Goal: Task Accomplishment & Management: Complete application form

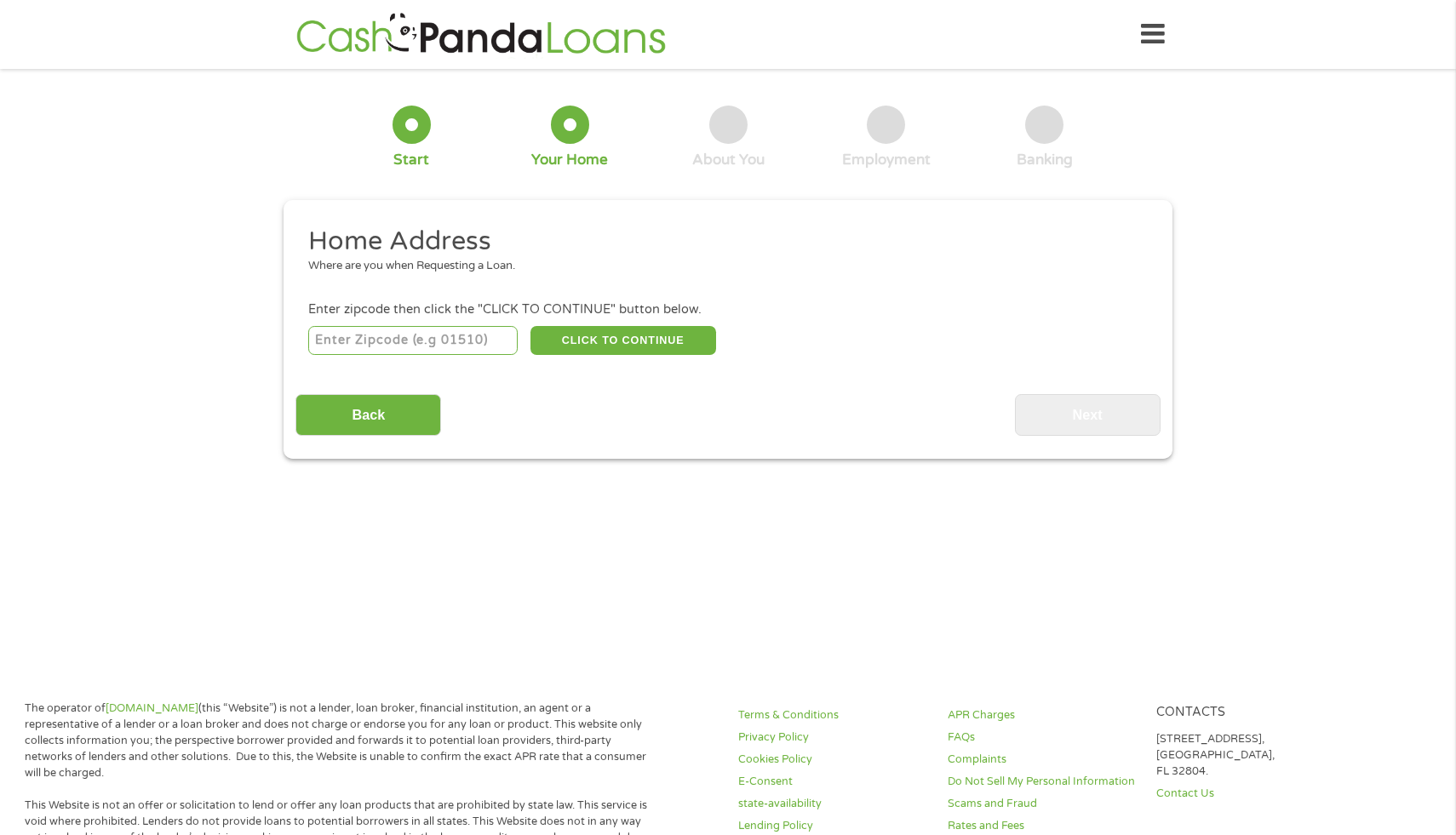
click at [479, 348] on input "number" at bounding box center [414, 340] width 210 height 29
type input "77545"
click at [579, 342] on button "CLICK TO CONTINUE" at bounding box center [623, 340] width 186 height 29
type input "77545"
type input "[GEOGRAPHIC_DATA]"
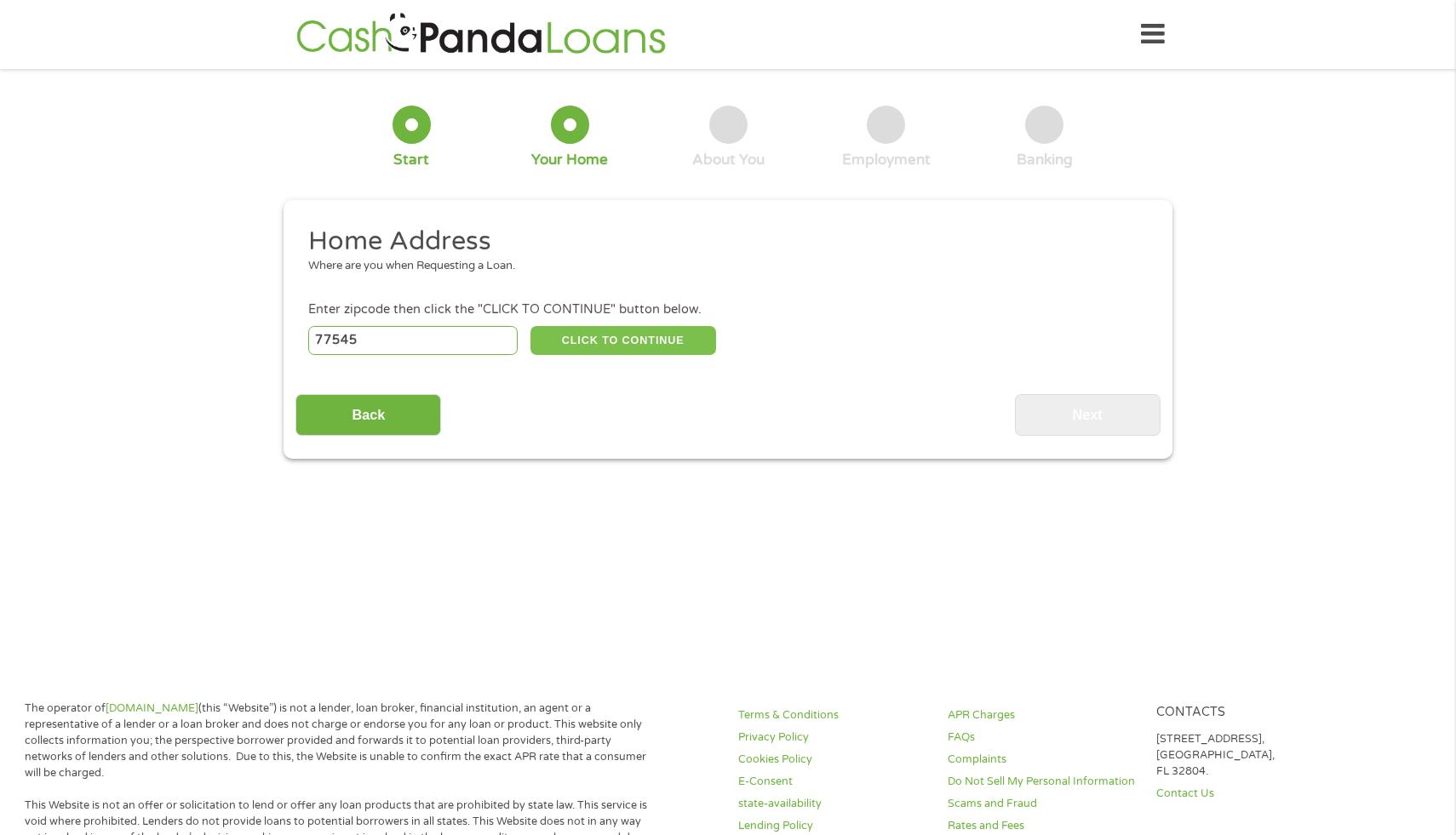
select select "[US_STATE]"
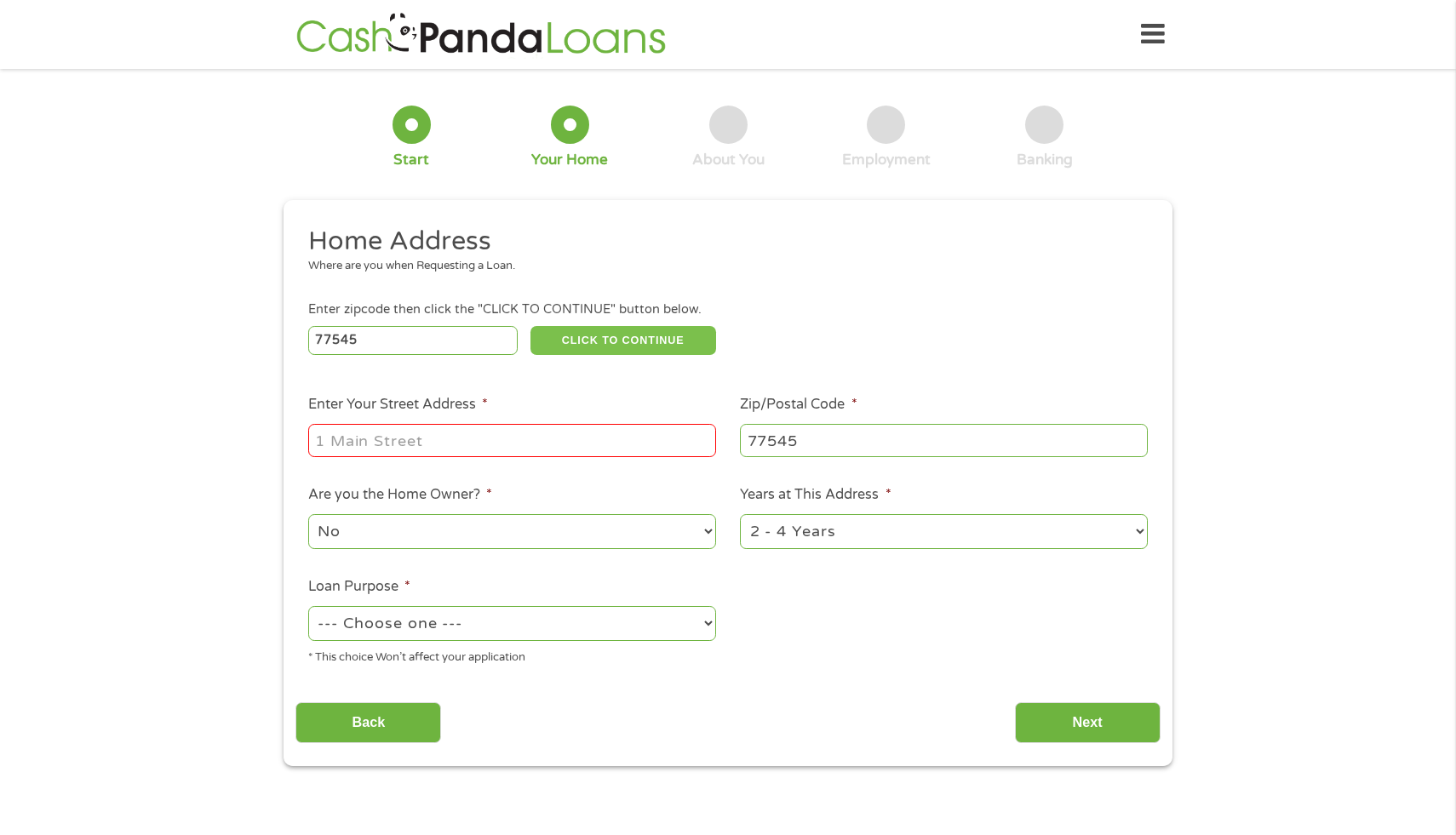
click at [530, 326] on button "CLICK TO CONTINUE" at bounding box center [623, 340] width 186 height 29
click at [440, 449] on input "Enter Your Street Address *" at bounding box center [512, 440] width 408 height 32
type input "2018 Wellfleet Crossing"
click at [402, 532] on select "No Yes" at bounding box center [512, 532] width 408 height 35
select select "yes"
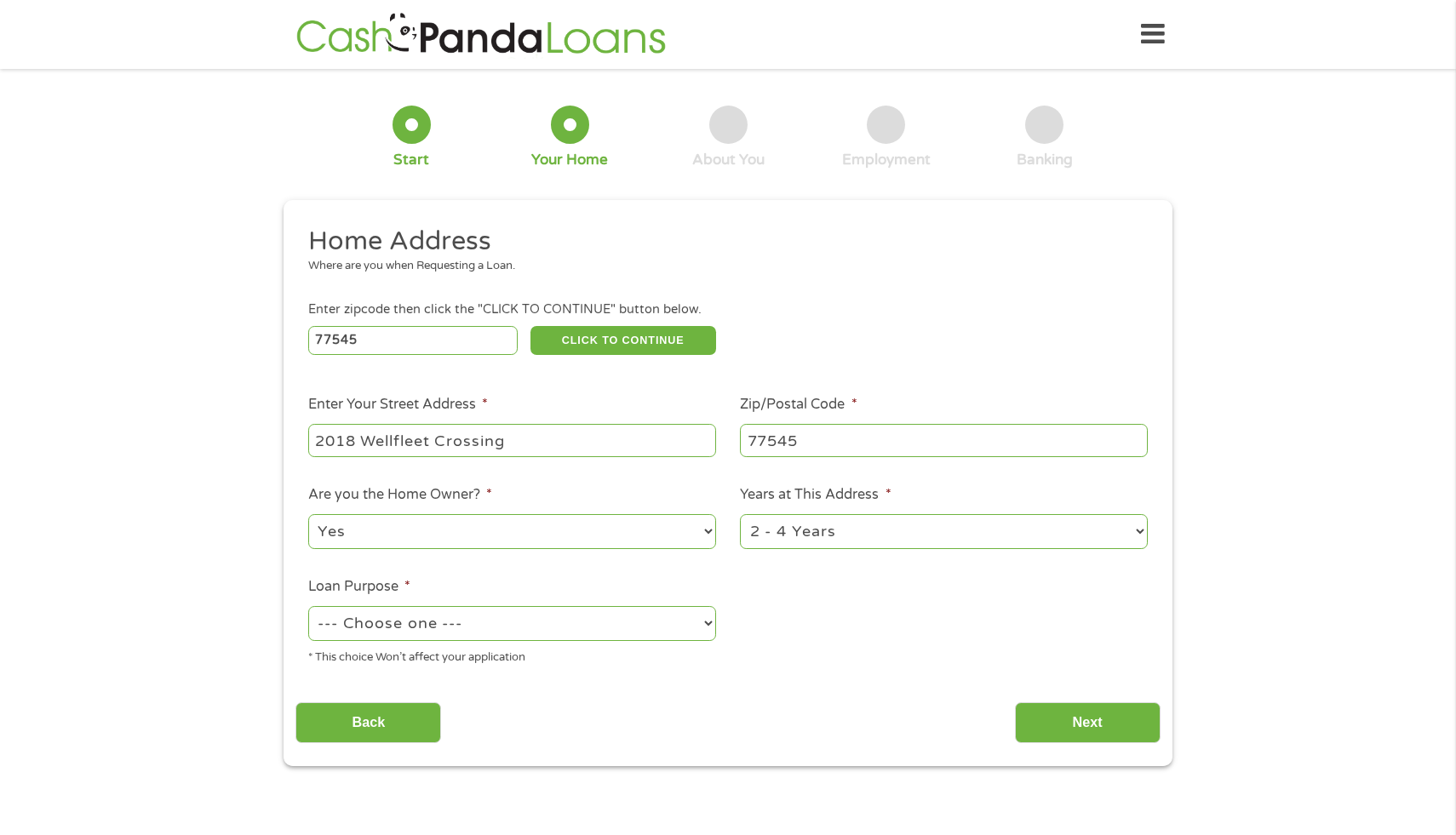
click at [309, 515] on select "No Yes" at bounding box center [512, 532] width 408 height 35
click at [795, 530] on select "1 Year or less 1 - 2 Years 2 - 4 Years Over 4 Years" at bounding box center [943, 532] width 408 height 35
select select "60months"
click at [740, 515] on select "1 Year or less 1 - 2 Years 2 - 4 Years Over 4 Years" at bounding box center [943, 532] width 408 height 35
click at [654, 621] on select "--- Choose one --- Pay Bills Debt Consolidation Home Improvement Major Purchase…" at bounding box center [512, 624] width 408 height 35
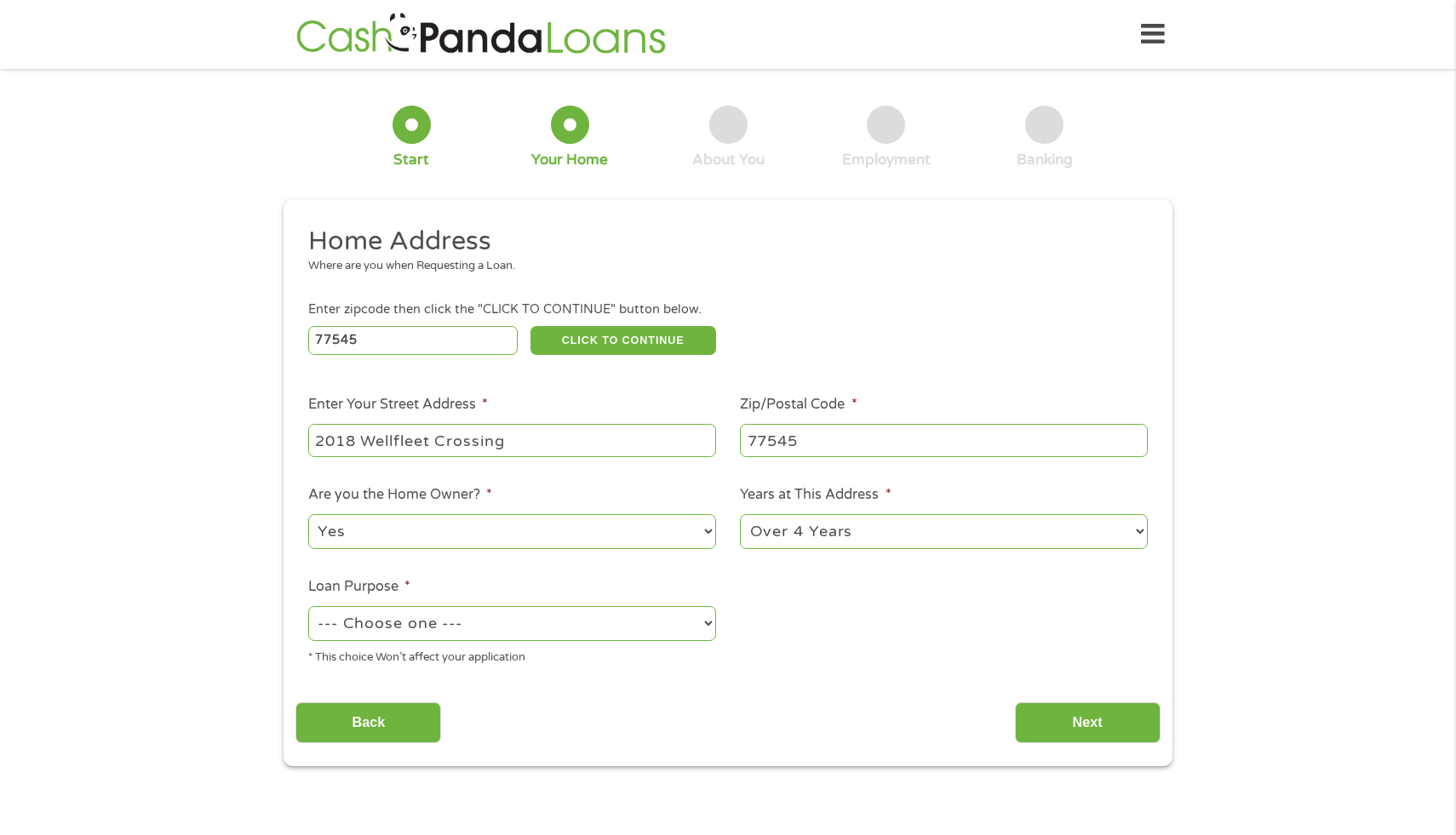
select select "paybills"
click at [309, 607] on select "--- Choose one --- Pay Bills Debt Consolidation Home Improvement Major Purchase…" at bounding box center [512, 624] width 408 height 35
click at [1069, 721] on input "Next" at bounding box center [1088, 724] width 146 height 42
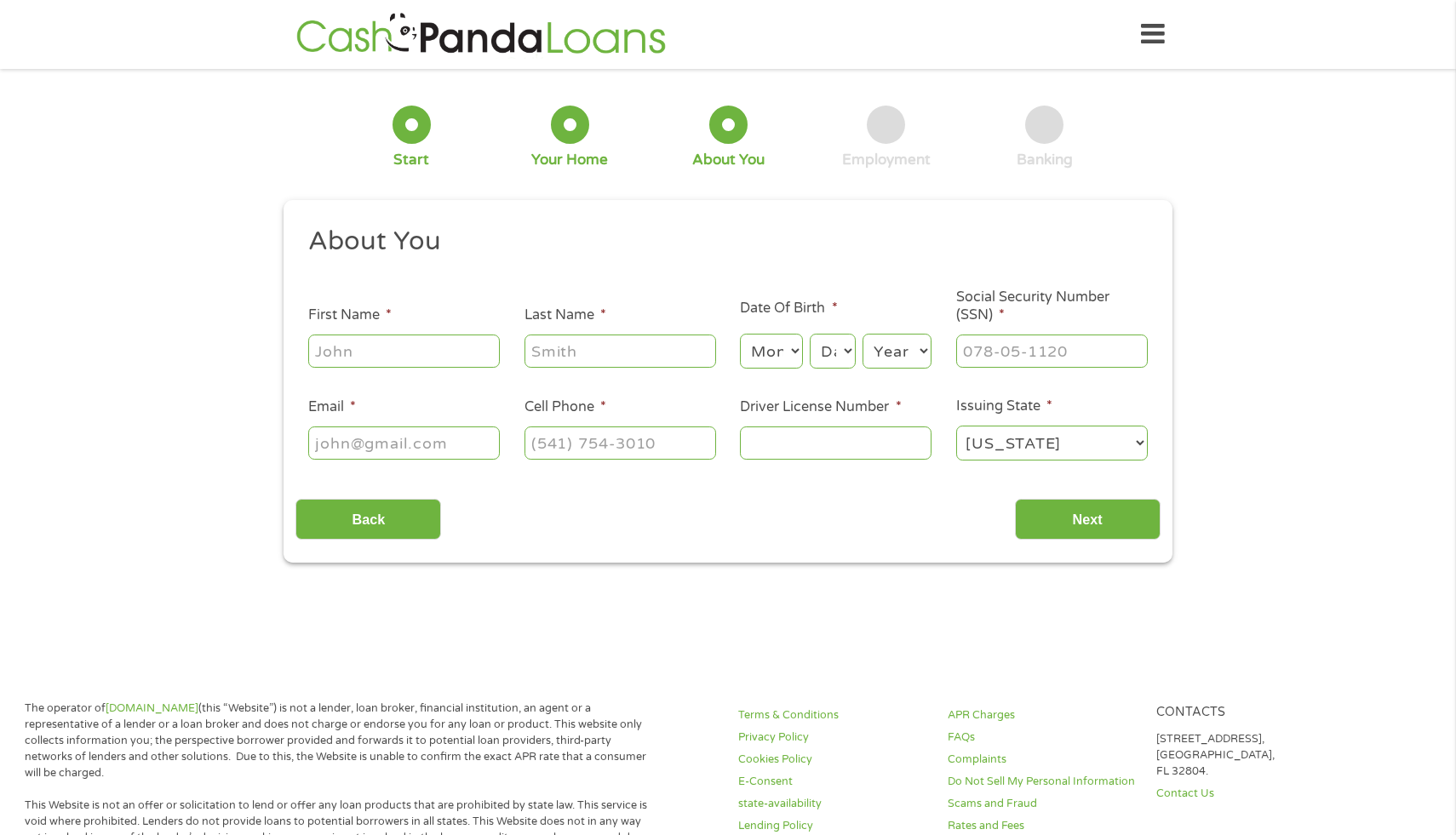
click at [388, 348] on input "First Name *" at bounding box center [404, 350] width 192 height 32
type input "Tamarro"
click at [536, 349] on input "[PERSON_NAME]" at bounding box center [621, 350] width 192 height 32
type input "[PERSON_NAME]"
select select "4"
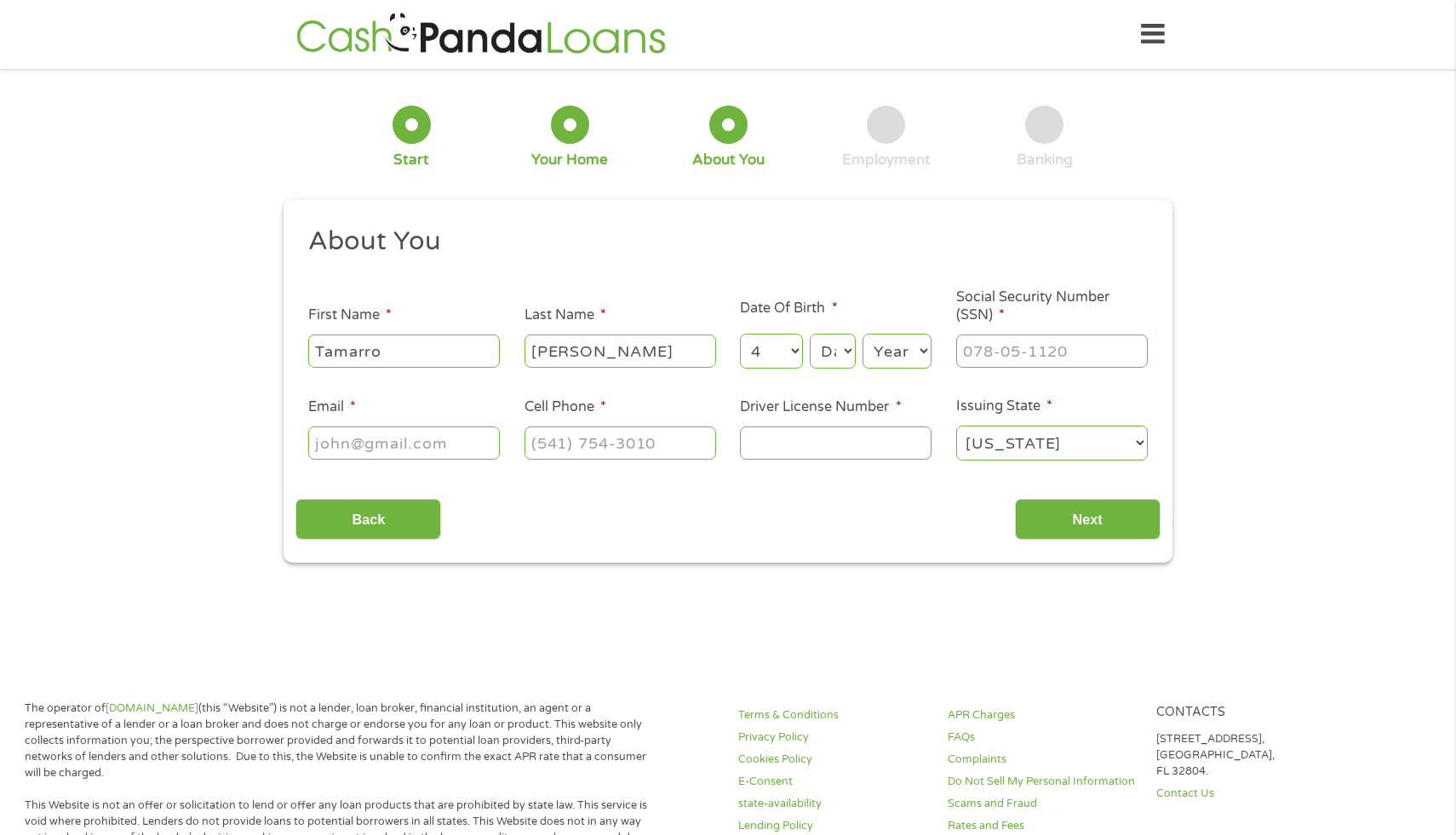
click at [740, 335] on select "Month 1 2 3 4 5 6 7 8 9 10 11 12" at bounding box center [771, 351] width 62 height 35
select select "9"
select select "1982"
type input "457-89-2321"
type input "[EMAIL_ADDRESS][DOMAIN_NAME]"
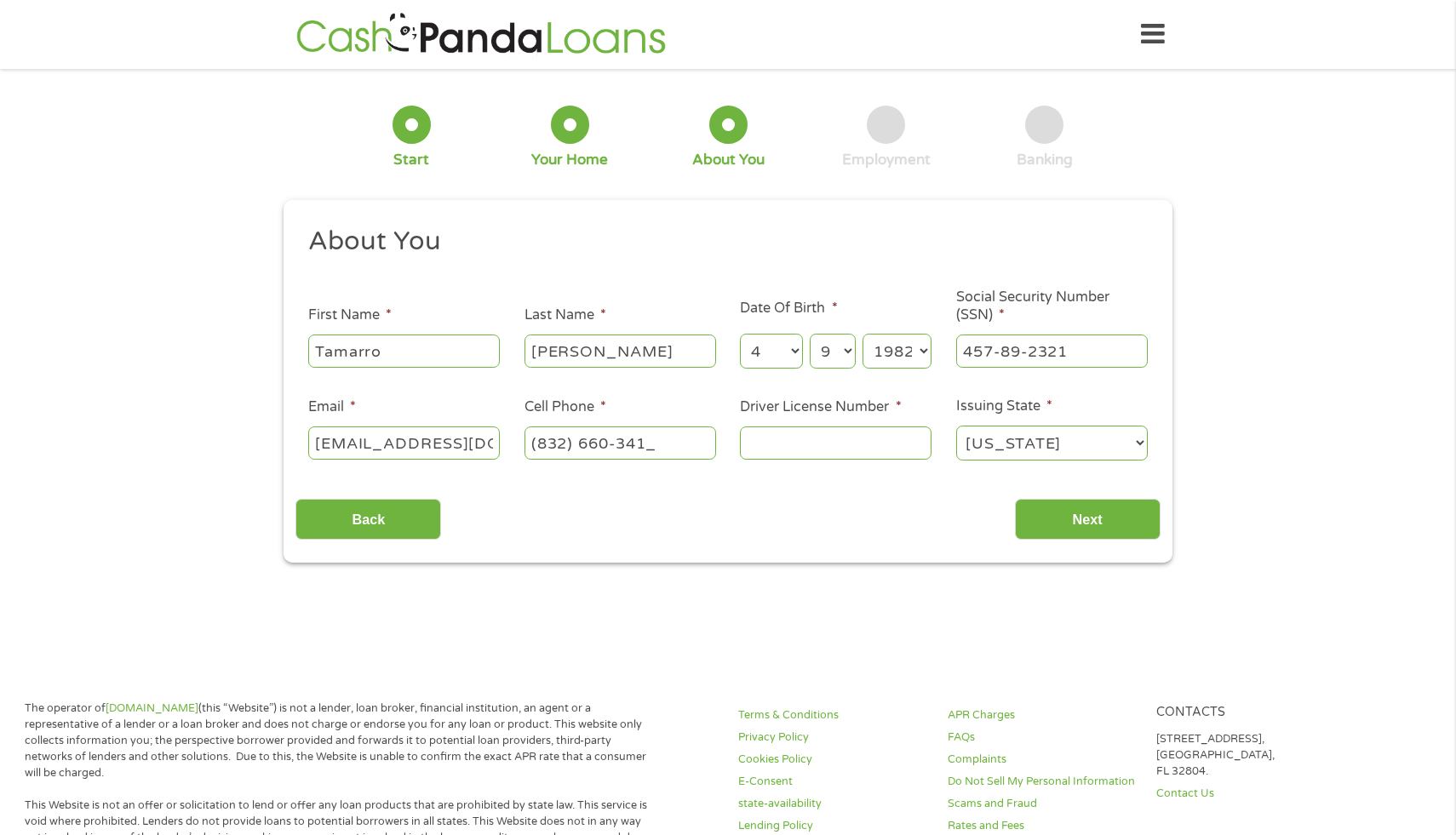
type input "[PHONE_NUMBER]"
type input "19826634"
click at [1069, 521] on input "Next" at bounding box center [1088, 520] width 146 height 42
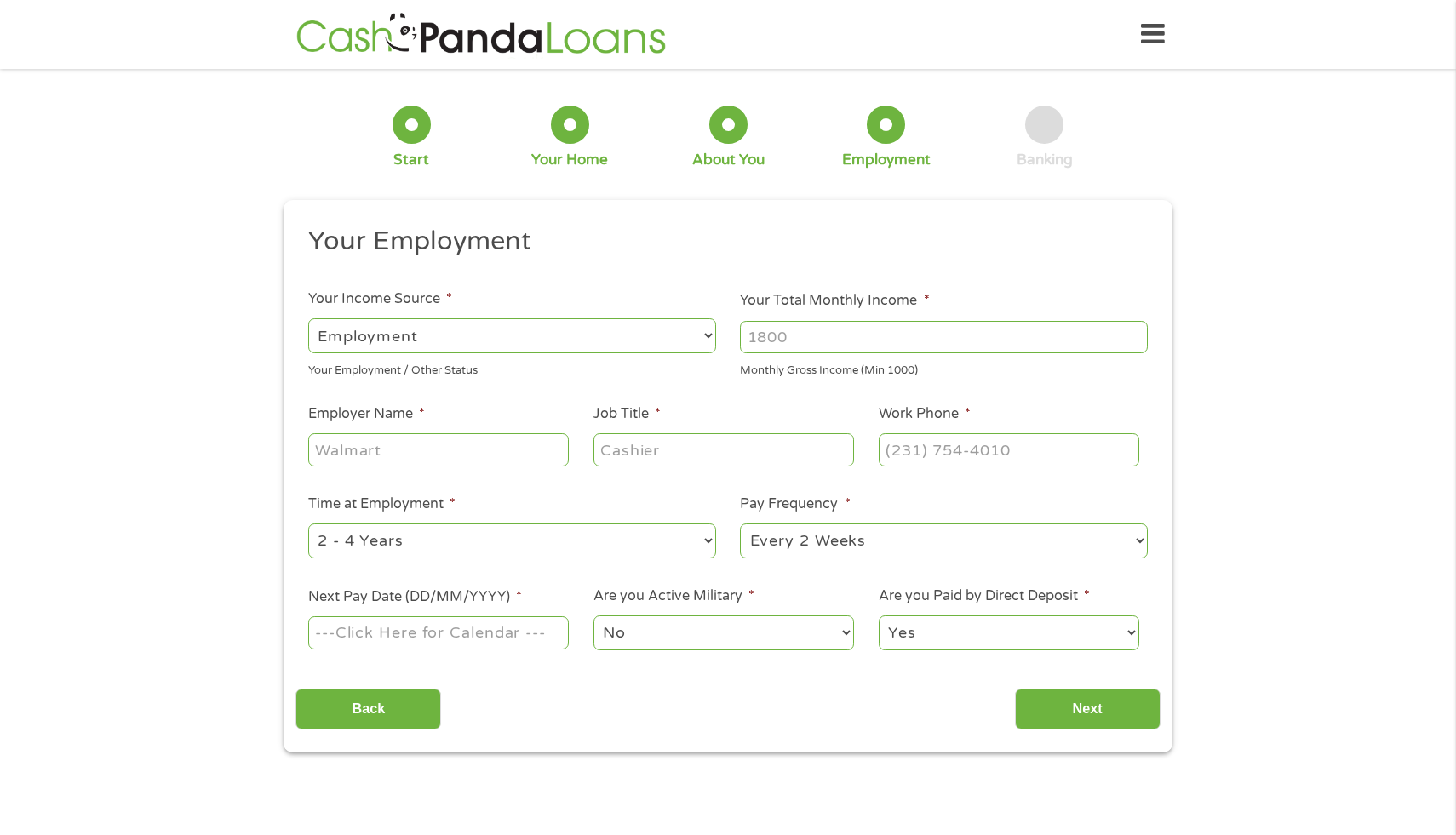
click at [822, 336] on input "Your Total Monthly Income *" at bounding box center [943, 336] width 408 height 32
type input "4125"
click at [496, 452] on input "Employer Name *" at bounding box center [438, 449] width 260 height 32
type input "Optum"
type input "Customer Care"
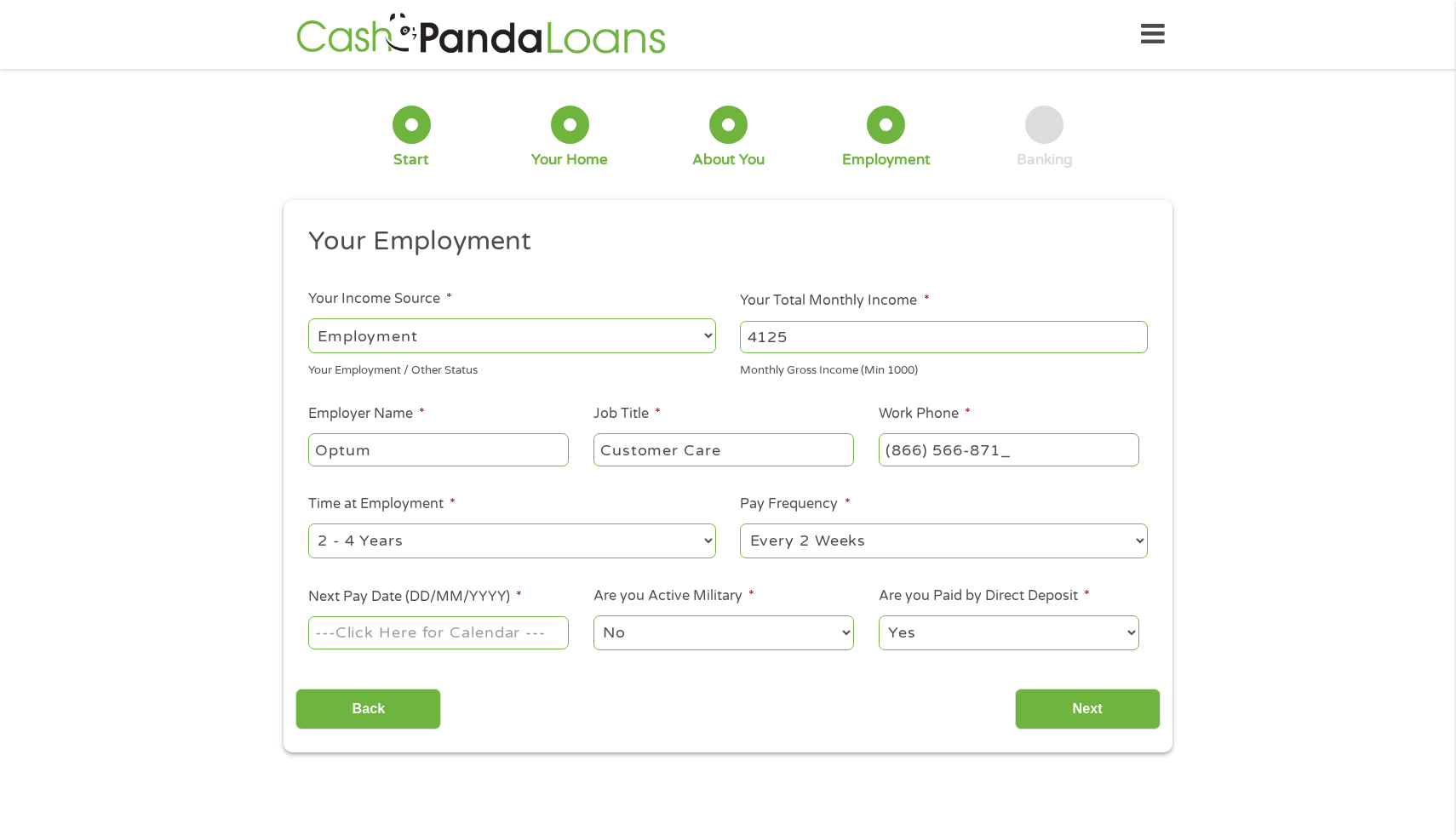
type input "[PHONE_NUMBER]"
click at [814, 543] on select "--- Choose one --- Every 2 Weeks Every Week Monthly Semi-Monthly" at bounding box center [943, 541] width 408 height 35
click at [691, 540] on select "--- Choose one --- 1 Year or less 1 - 2 Years 2 - 4 Years Over 4 Years" at bounding box center [512, 541] width 408 height 35
select select "60months"
click at [309, 524] on select "--- Choose one --- 1 Year or less 1 - 2 Years 2 - 4 Years Over 4 Years" at bounding box center [512, 541] width 408 height 35
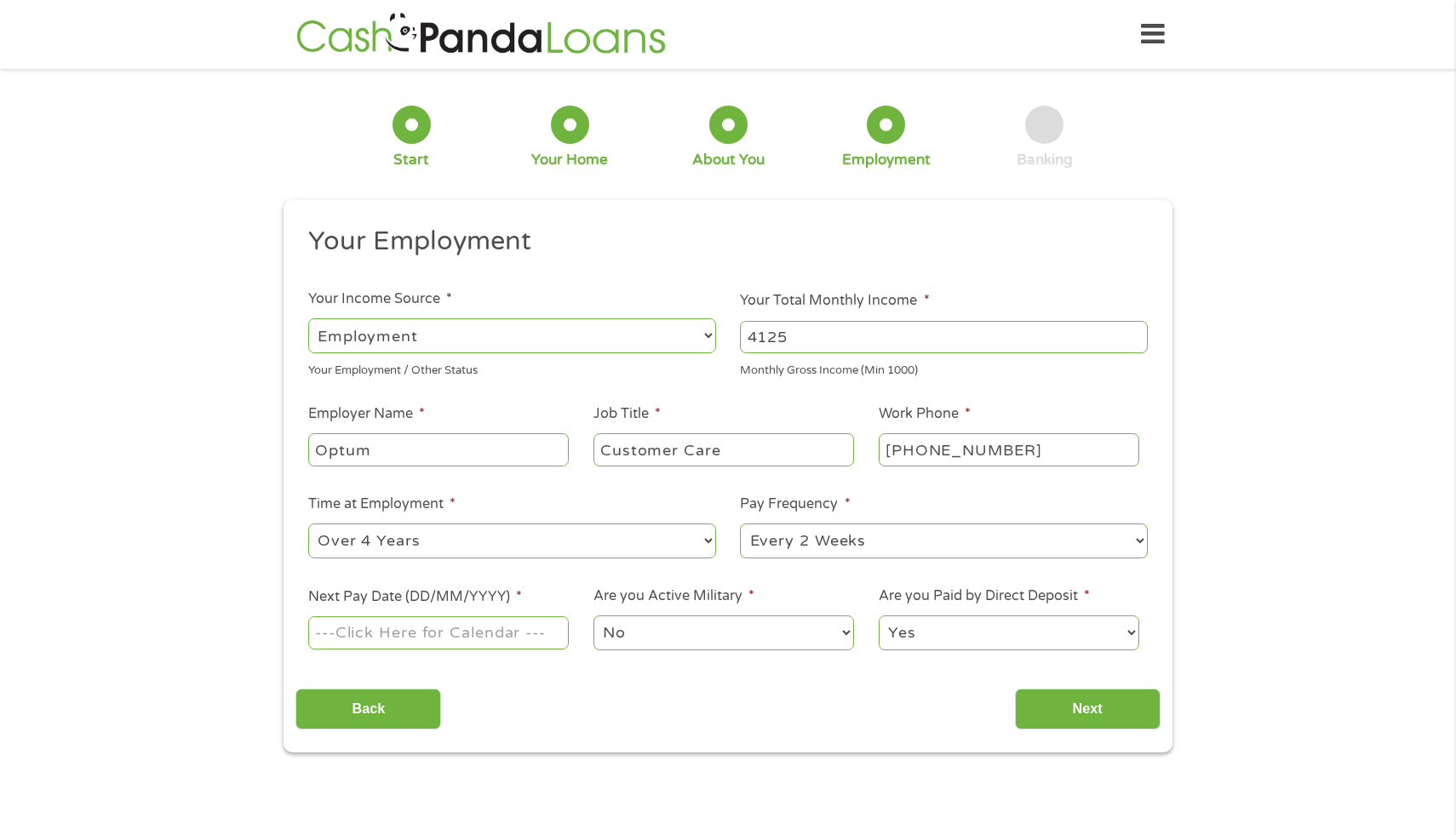
click at [804, 547] on select "--- Choose one --- Every 2 Weeks Every Week Monthly Semi-Monthly" at bounding box center [943, 541] width 408 height 35
click at [488, 633] on input "Next Pay Date (DD/MM/YYYY) *" at bounding box center [438, 632] width 260 height 32
type input "[DATE]"
click at [1048, 711] on input "Next" at bounding box center [1088, 710] width 146 height 42
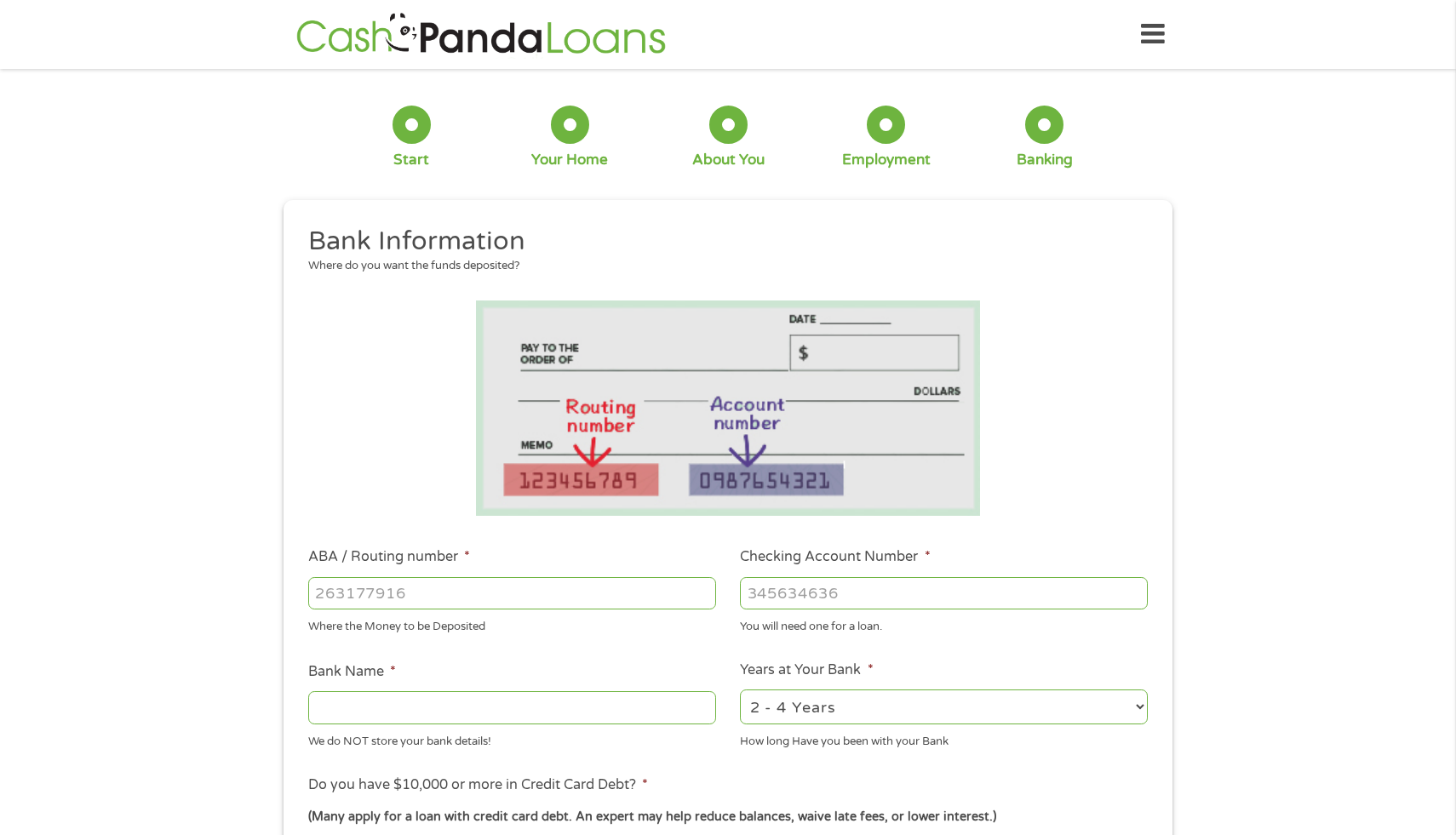
click at [586, 607] on input "ABA / Routing number *" at bounding box center [512, 593] width 408 height 32
type input "314074269"
type input "USAA FEDERAL SAVINGS BANK"
type input "314074269"
click at [838, 595] on input "Checking Account Number *" at bounding box center [943, 593] width 408 height 32
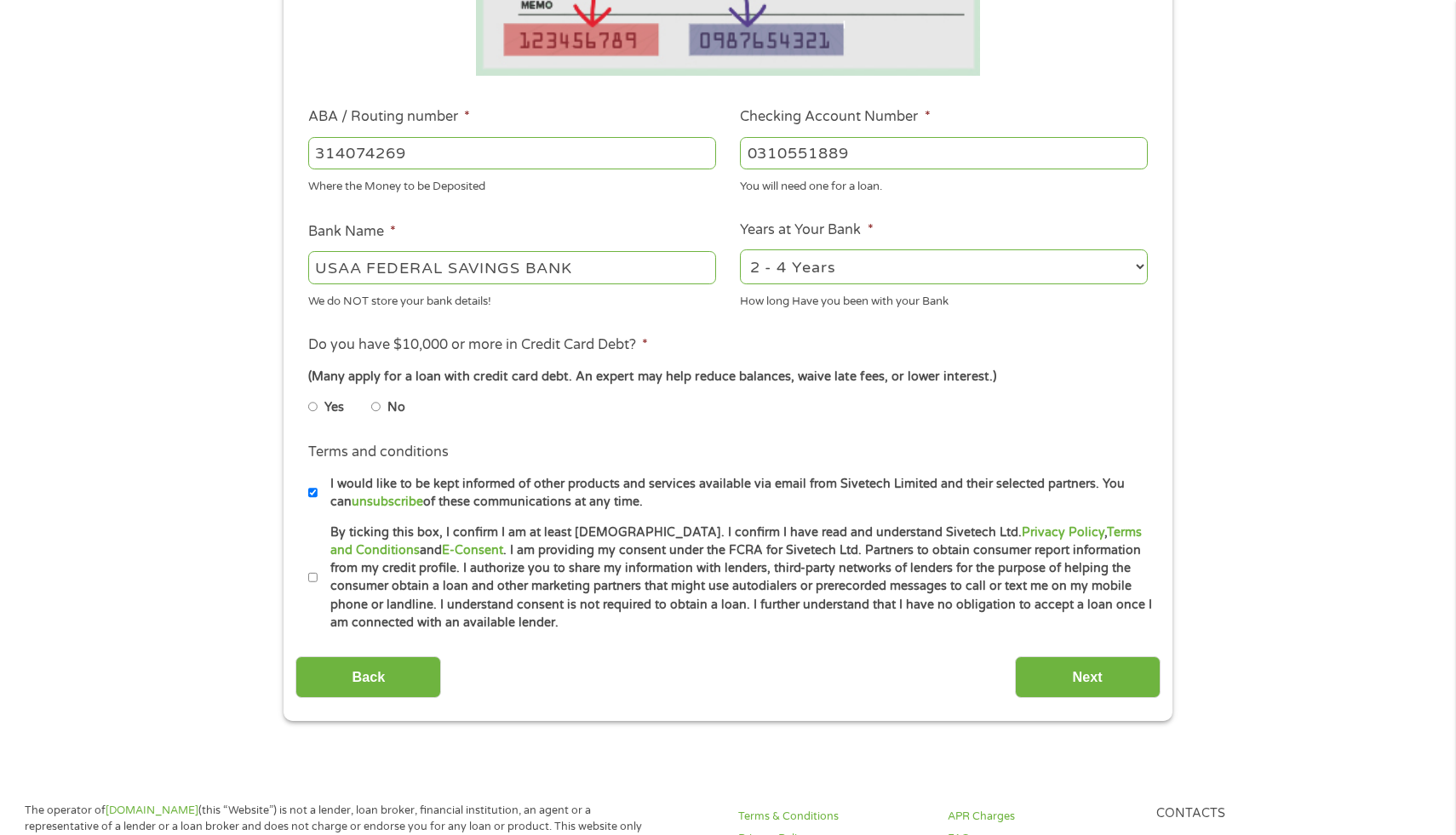
scroll to position [447, 0]
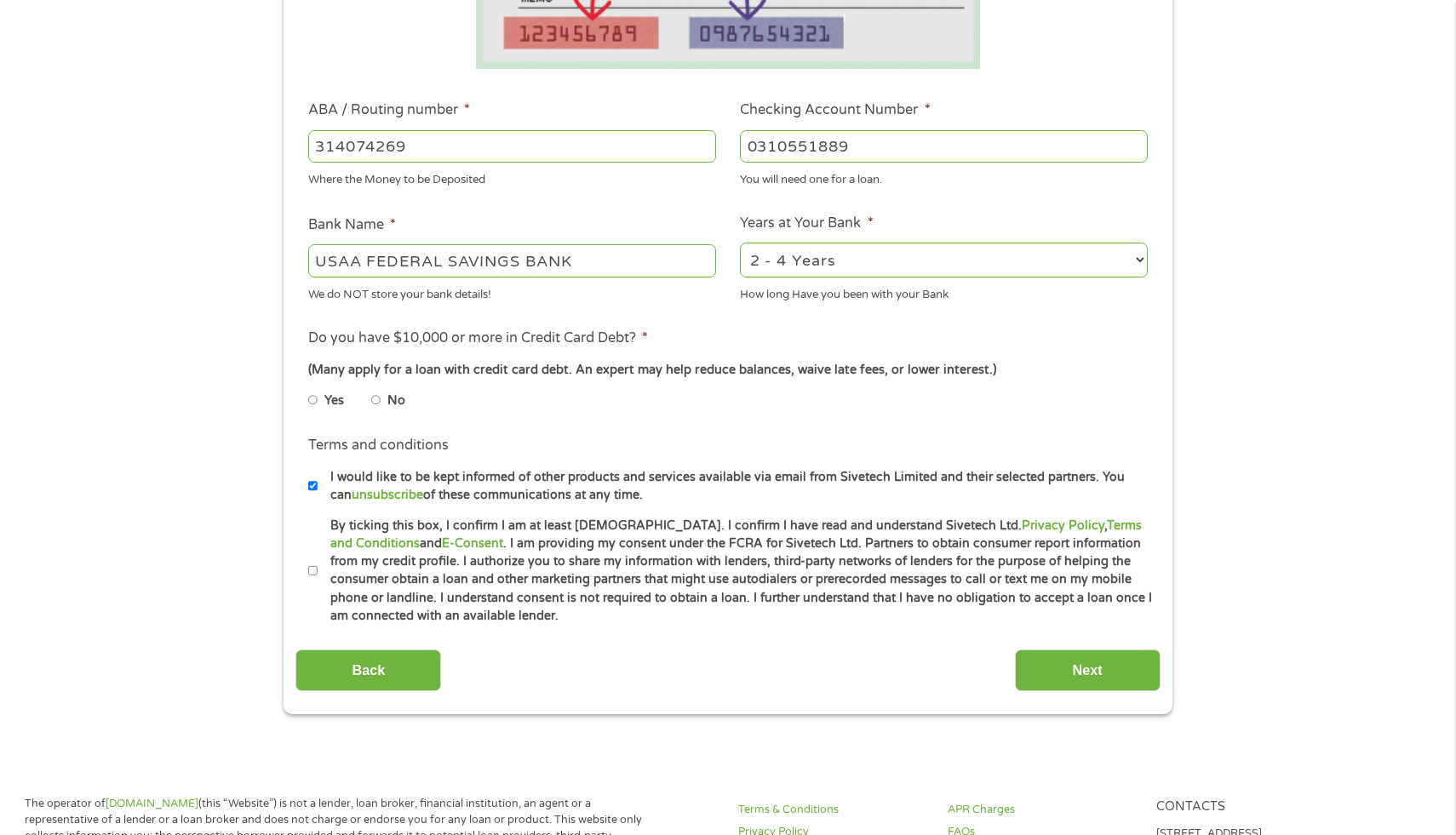
type input "0310551889"
click at [387, 400] on li "No" at bounding box center [402, 400] width 61 height 33
click at [376, 401] on input "No" at bounding box center [377, 400] width 11 height 27
radio input "true"
click at [315, 487] on input "I would like to be kept informed of other products and services available via e…" at bounding box center [314, 485] width 11 height 27
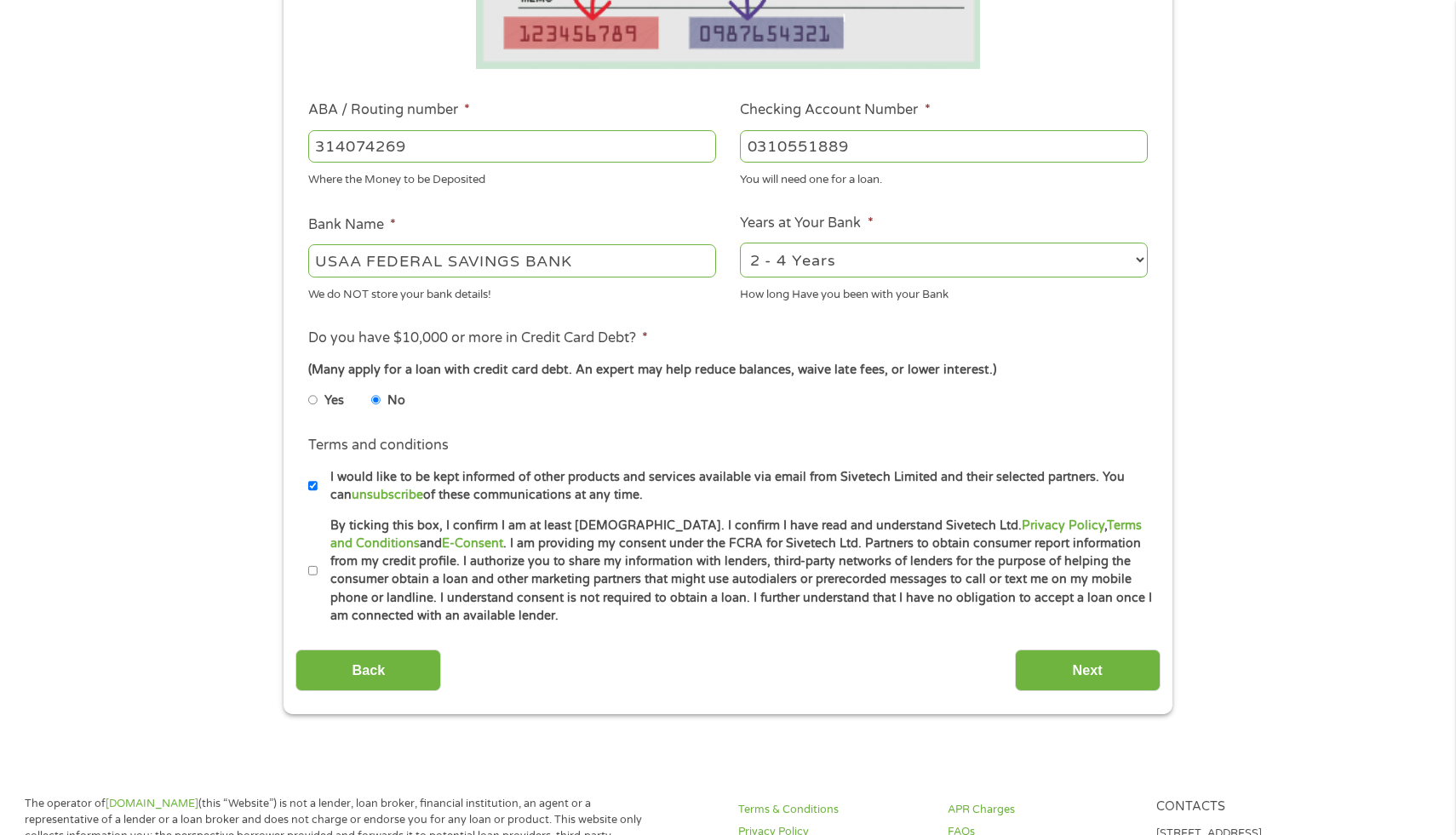
checkbox input "false"
click at [317, 568] on label "By ticking this box, I confirm I am at least [DEMOGRAPHIC_DATA]. I confirm I ha…" at bounding box center [735, 571] width 835 height 109
click at [317, 568] on input "By ticking this box, I confirm I am at least [DEMOGRAPHIC_DATA]. I confirm I ha…" at bounding box center [314, 570] width 11 height 27
checkbox input "true"
click at [1078, 671] on input "Next" at bounding box center [1088, 670] width 146 height 42
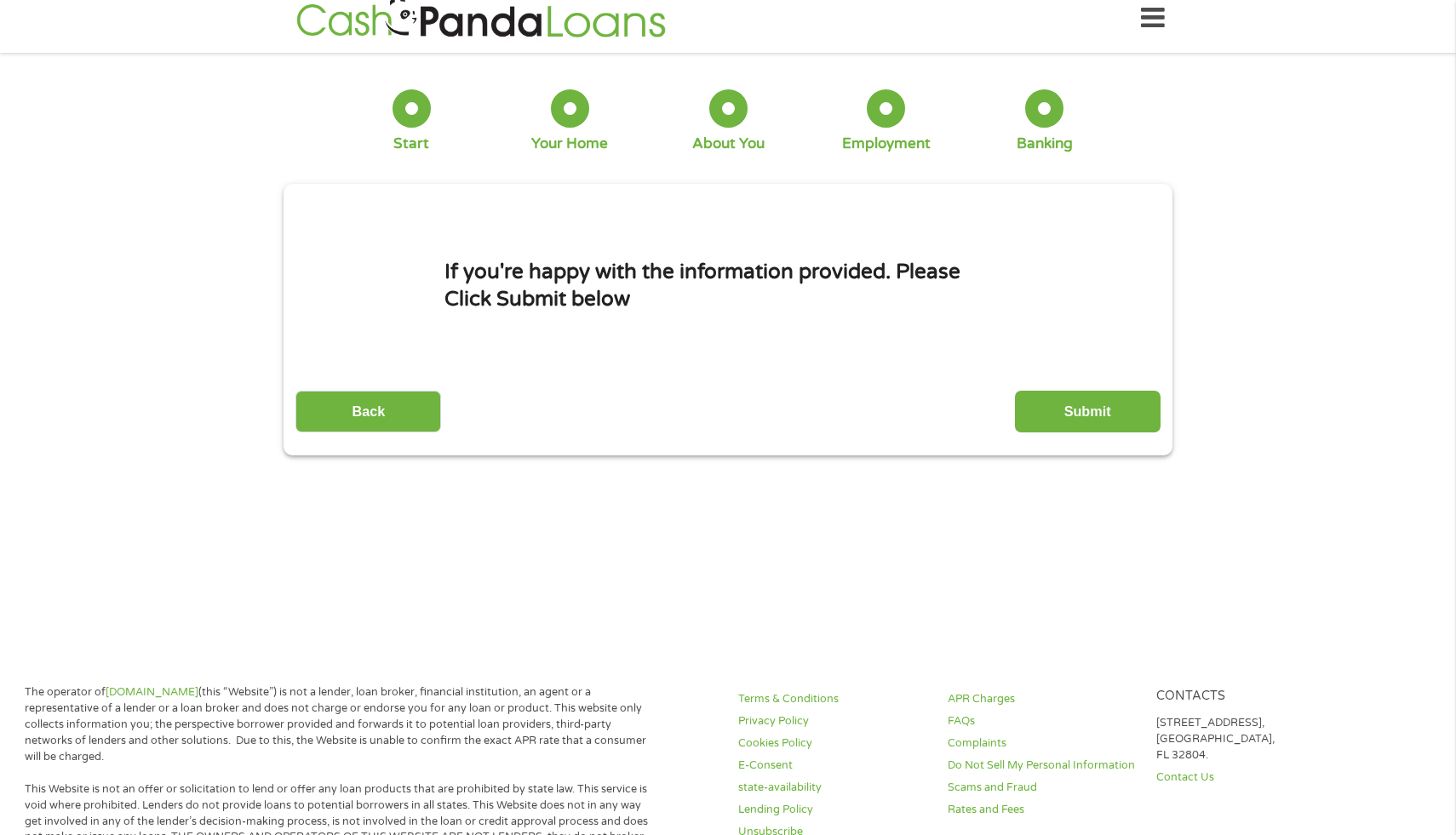
scroll to position [0, 0]
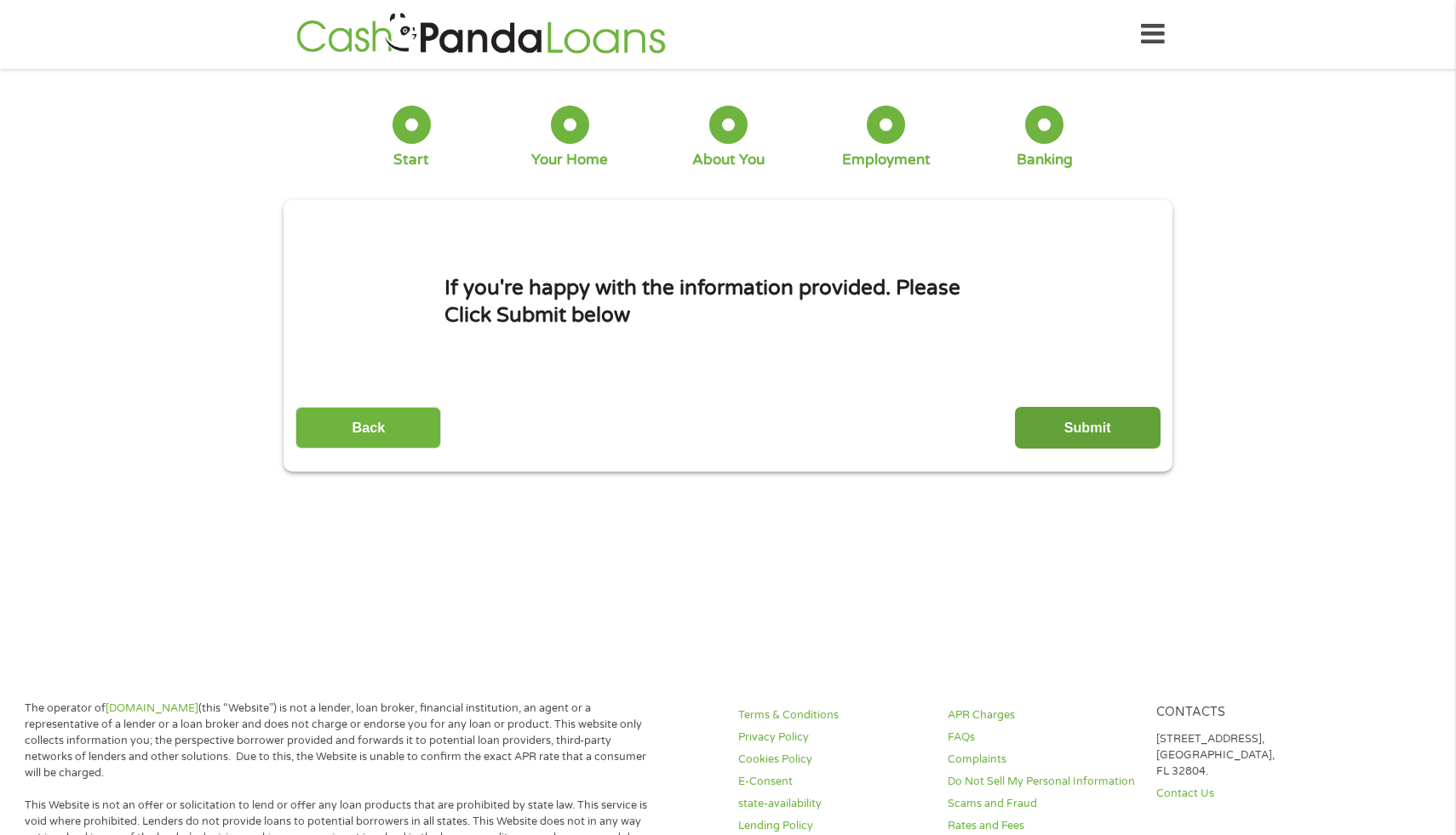
click at [1095, 437] on input "Submit" at bounding box center [1088, 428] width 146 height 42
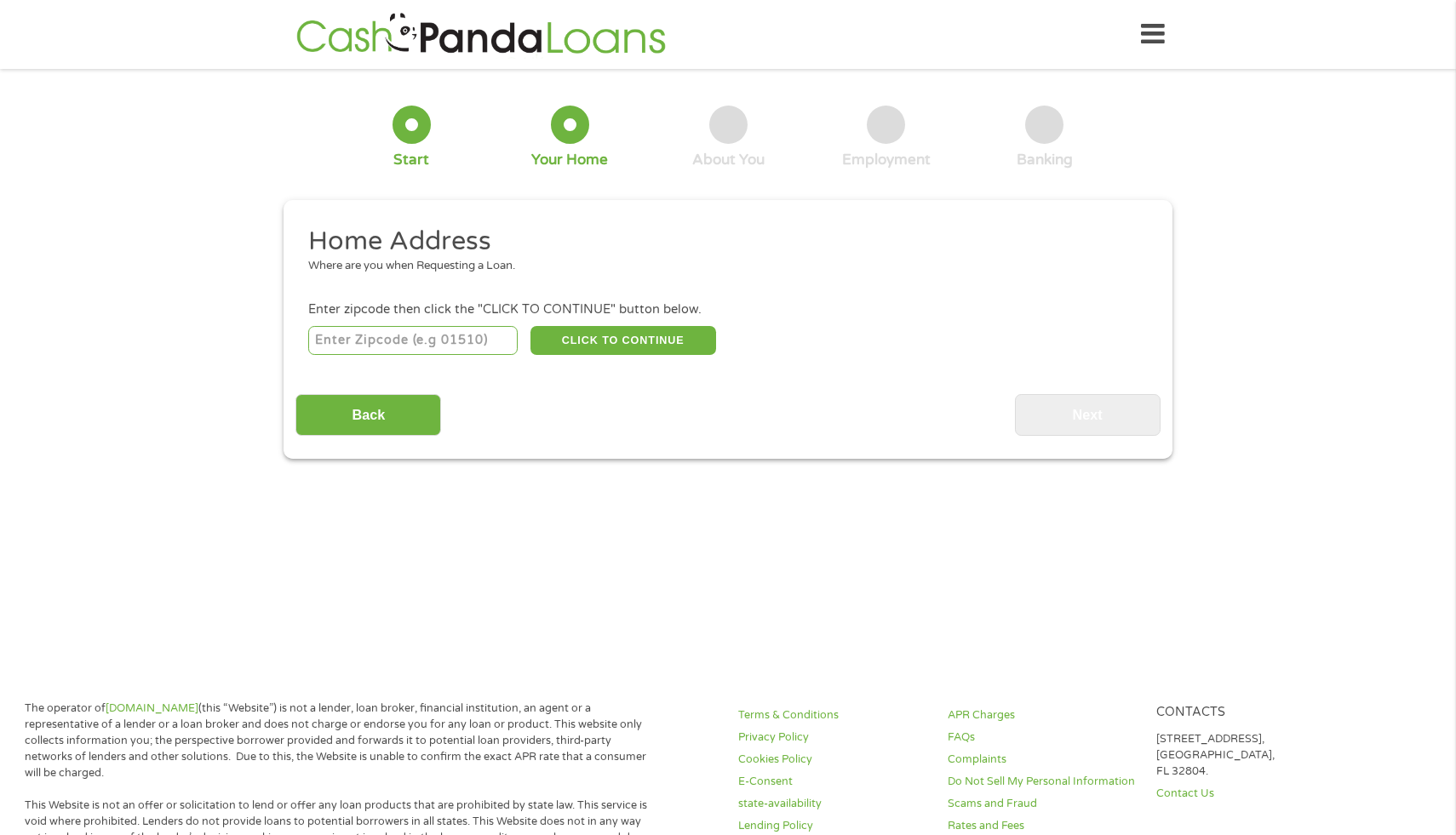
click at [380, 339] on input "number" at bounding box center [414, 340] width 210 height 29
type input "77545"
click at [416, 127] on div at bounding box center [412, 124] width 39 height 39
click at [418, 124] on div at bounding box center [412, 124] width 39 height 39
click at [384, 410] on input "Back" at bounding box center [368, 415] width 146 height 42
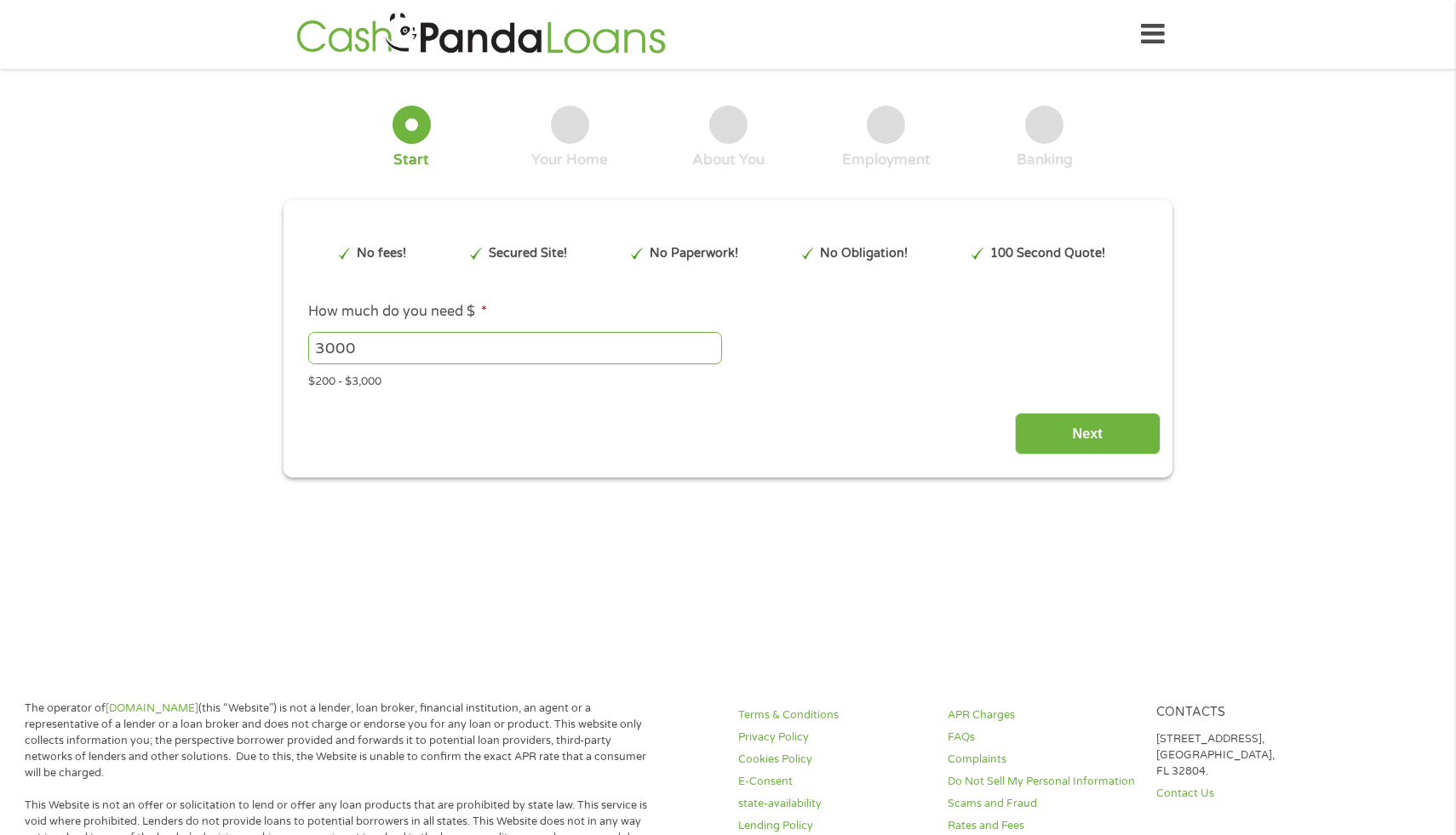
click at [416, 131] on div at bounding box center [412, 124] width 39 height 39
click at [1025, 429] on input "Next" at bounding box center [1088, 434] width 146 height 42
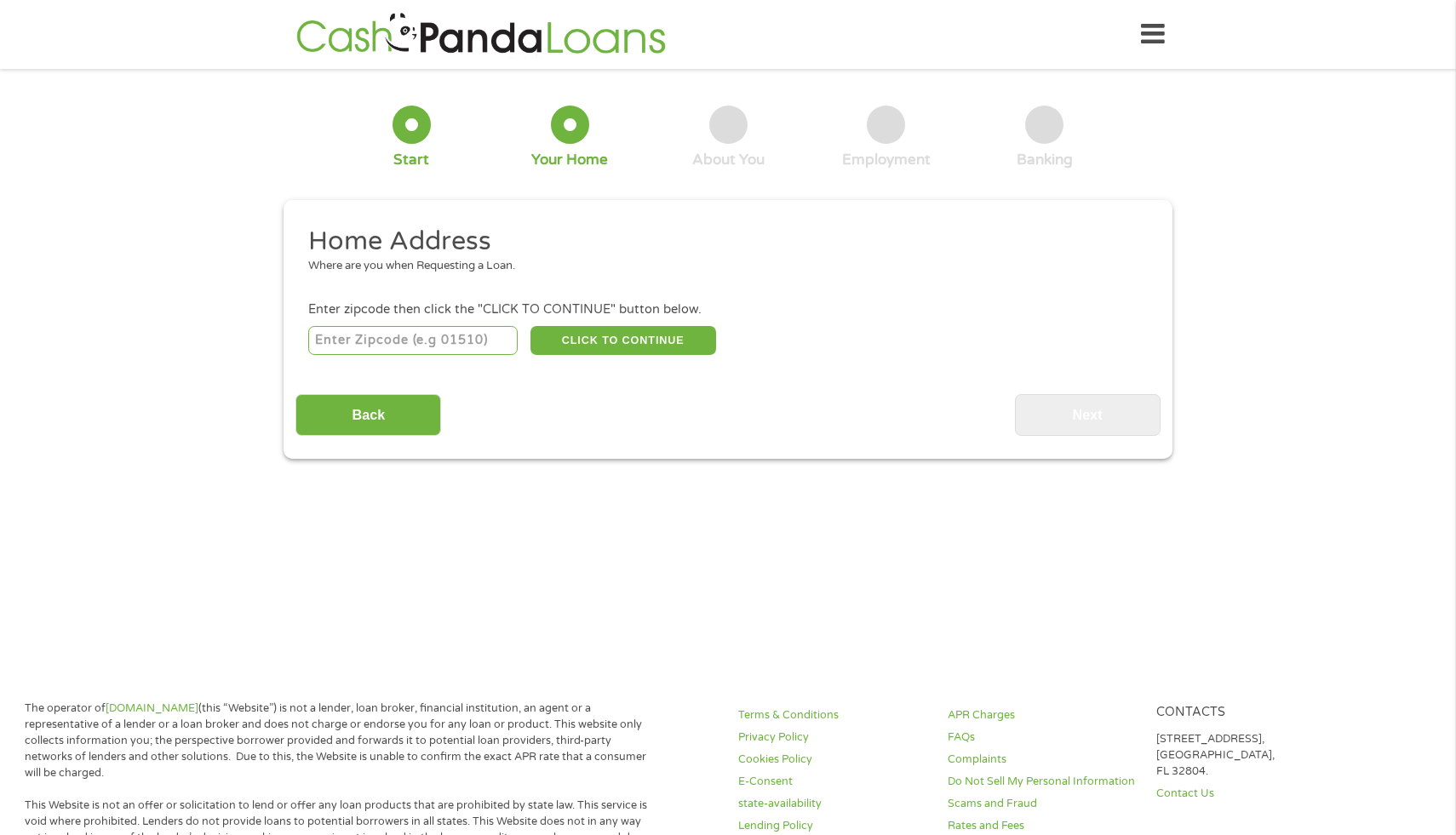
click at [494, 341] on input "number" at bounding box center [414, 340] width 210 height 29
type input "77545"
click at [618, 342] on button "CLICK TO CONTINUE" at bounding box center [623, 340] width 186 height 29
type input "77545"
type input "[GEOGRAPHIC_DATA]"
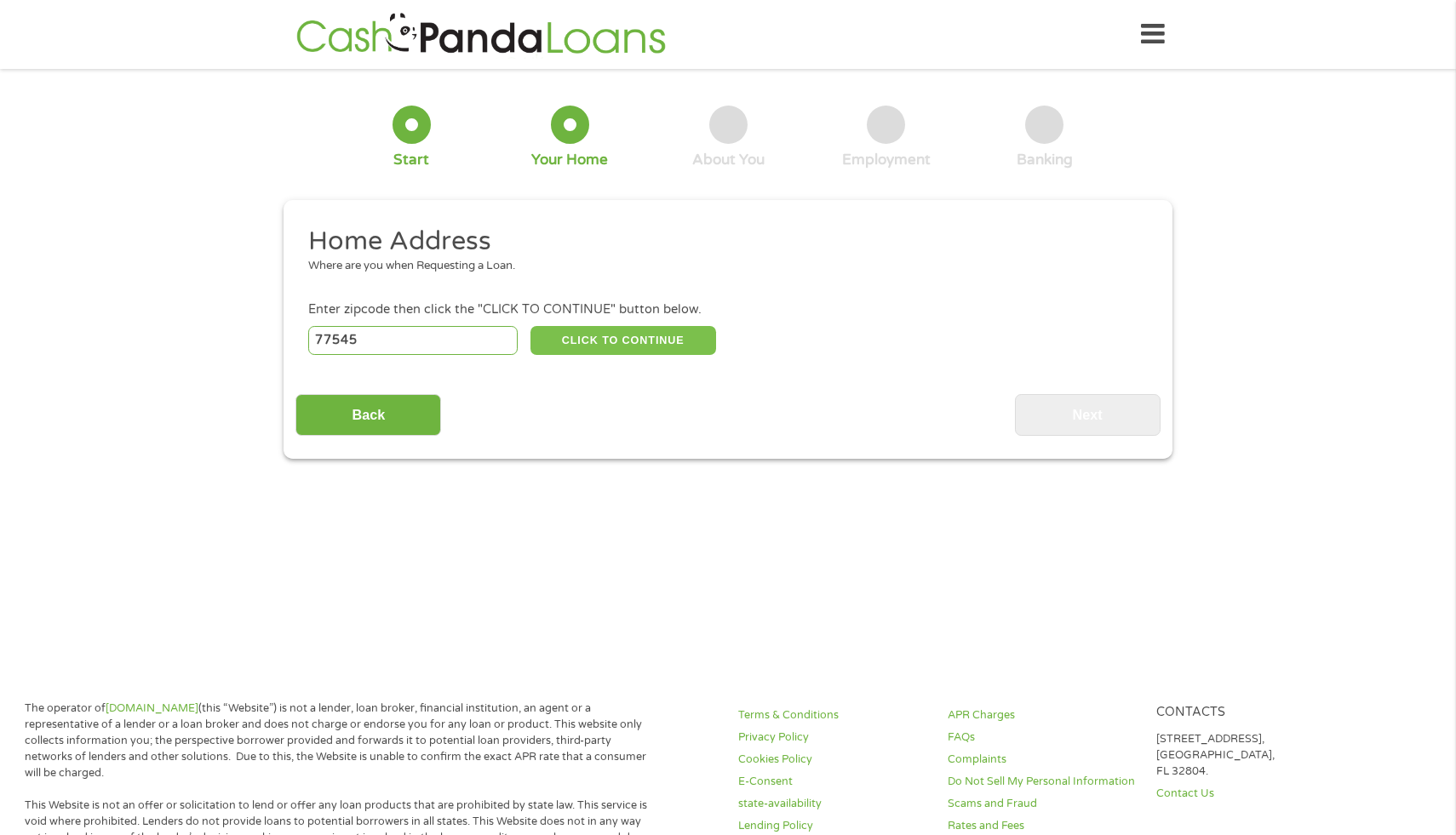
select select "[US_STATE]"
